Goal: Navigation & Orientation: Find specific page/section

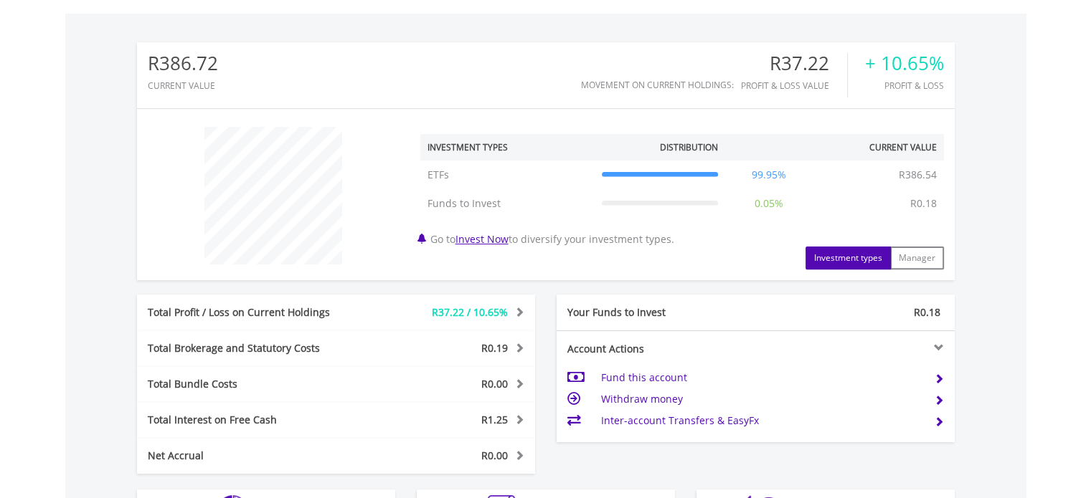
scroll to position [713, 0]
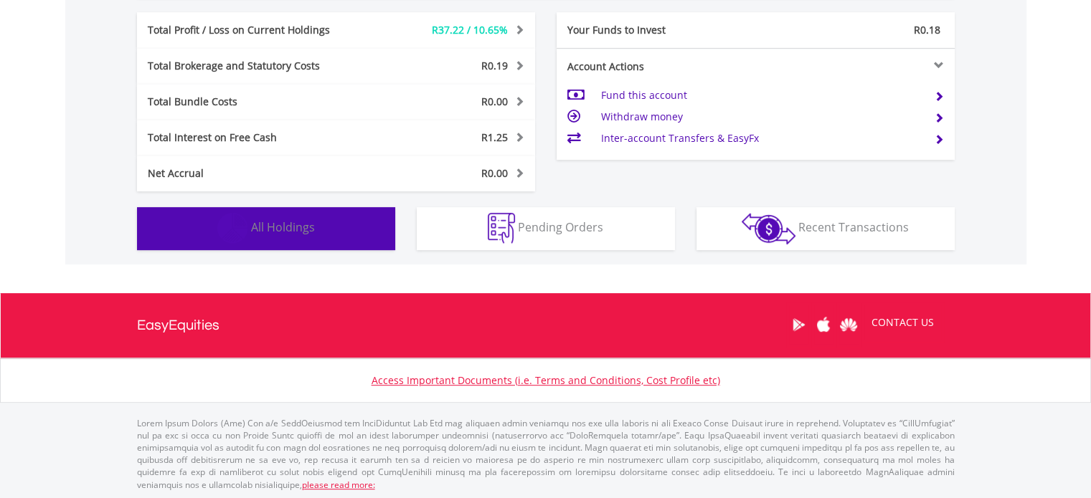
click at [293, 237] on button "Holdings All Holdings" at bounding box center [266, 228] width 258 height 43
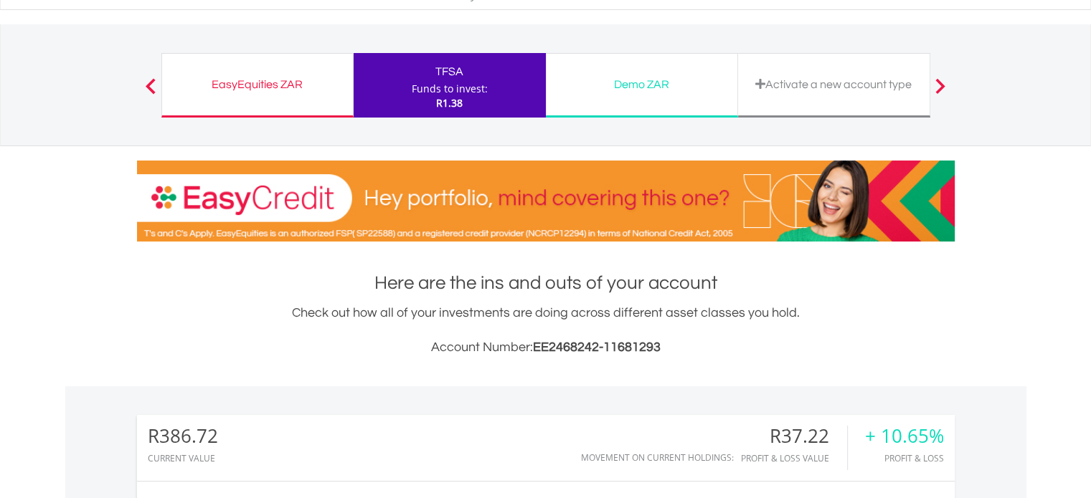
scroll to position [0, 0]
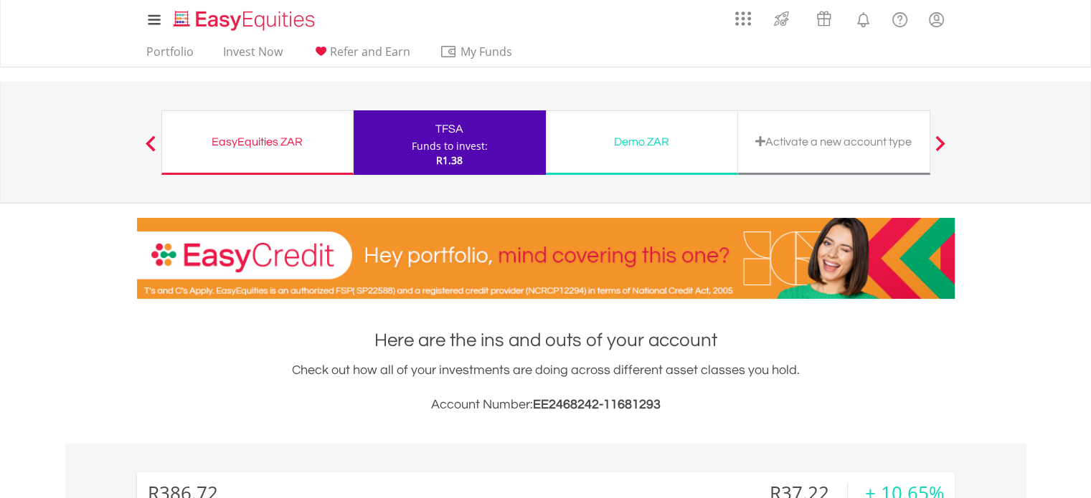
click at [255, 151] on div "EasyEquities ZAR Funds to invest: R1.38" at bounding box center [257, 142] width 192 height 65
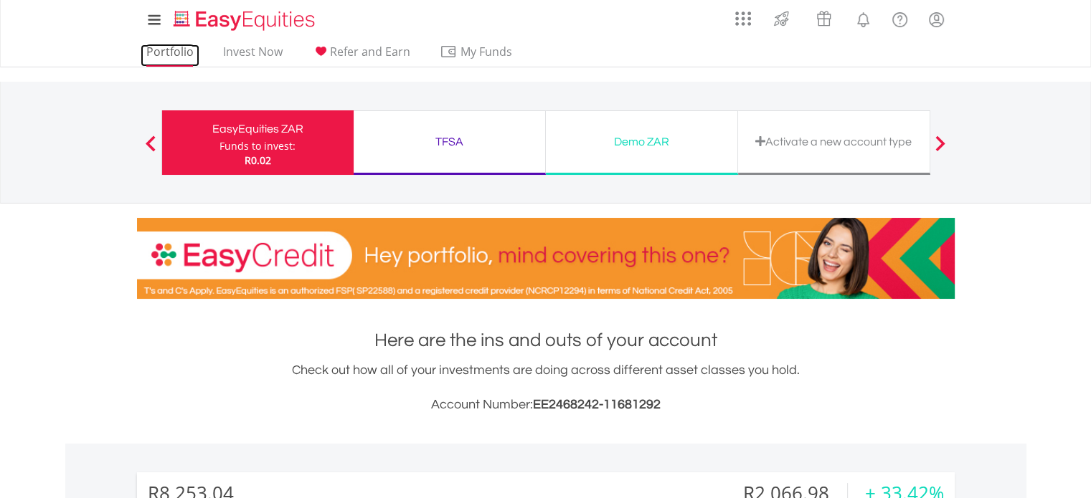
click at [160, 55] on link "Portfolio" at bounding box center [170, 55] width 59 height 22
